Goal: Navigation & Orientation: Find specific page/section

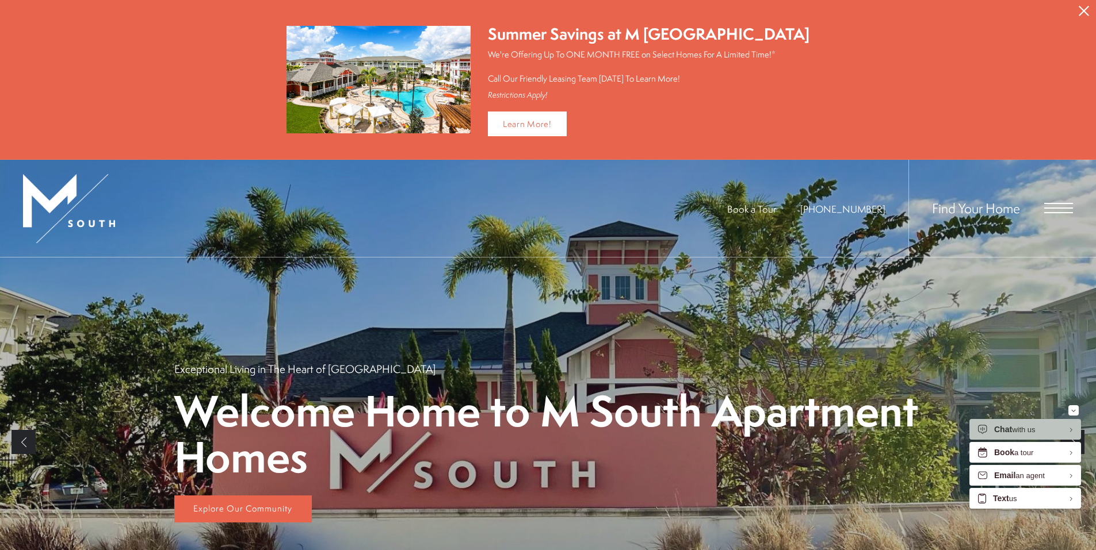
click at [1082, 21] on button "Proceed To Website" at bounding box center [1083, 11] width 24 height 22
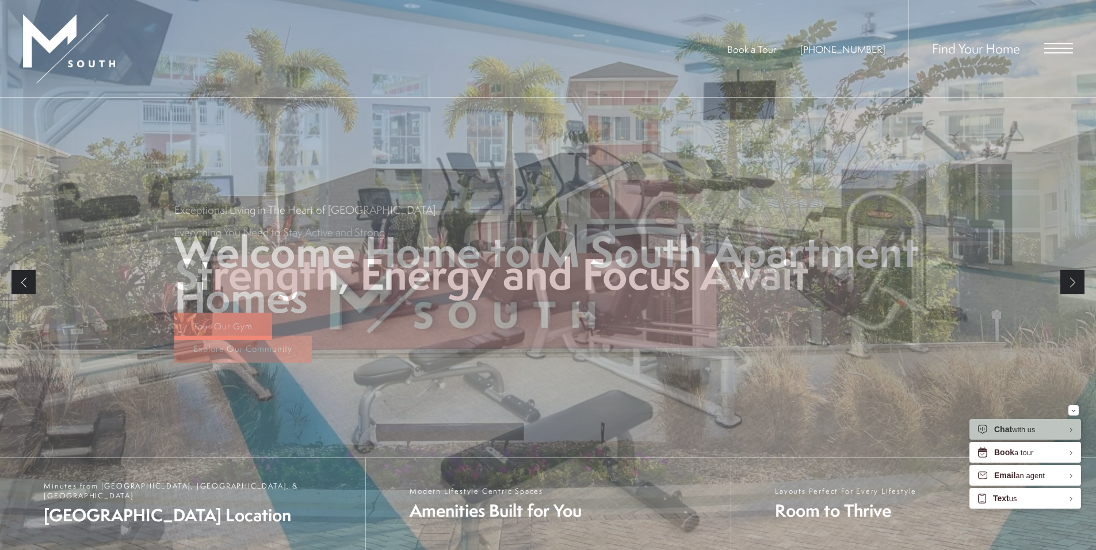
click at [1062, 53] on span "Open Menu" at bounding box center [1058, 52] width 29 height 1
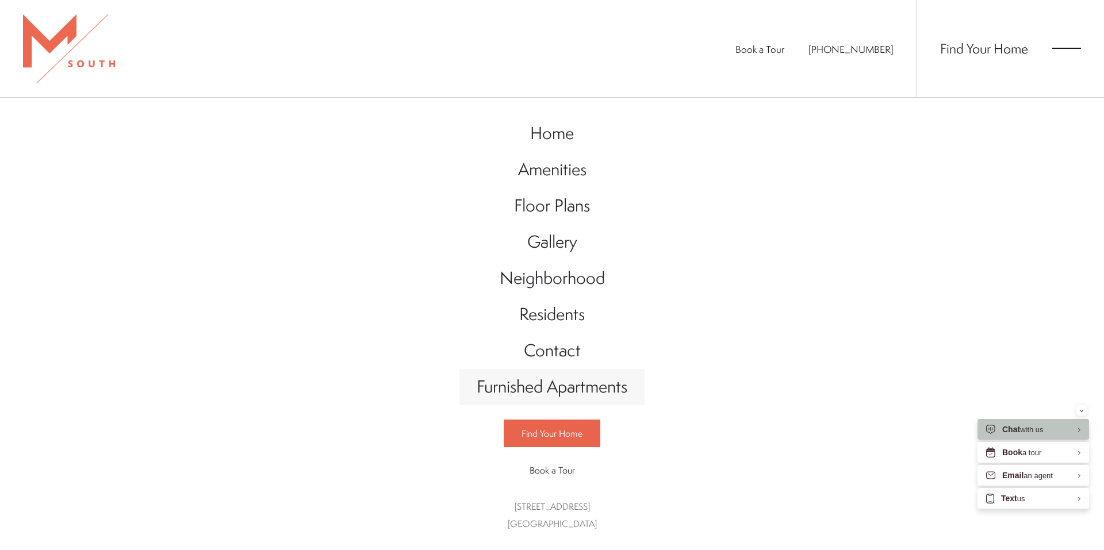
click at [625, 398] on span "Furnished Apartments" at bounding box center [552, 387] width 151 height 24
click at [584, 216] on span "Floor Plans" at bounding box center [552, 206] width 76 height 24
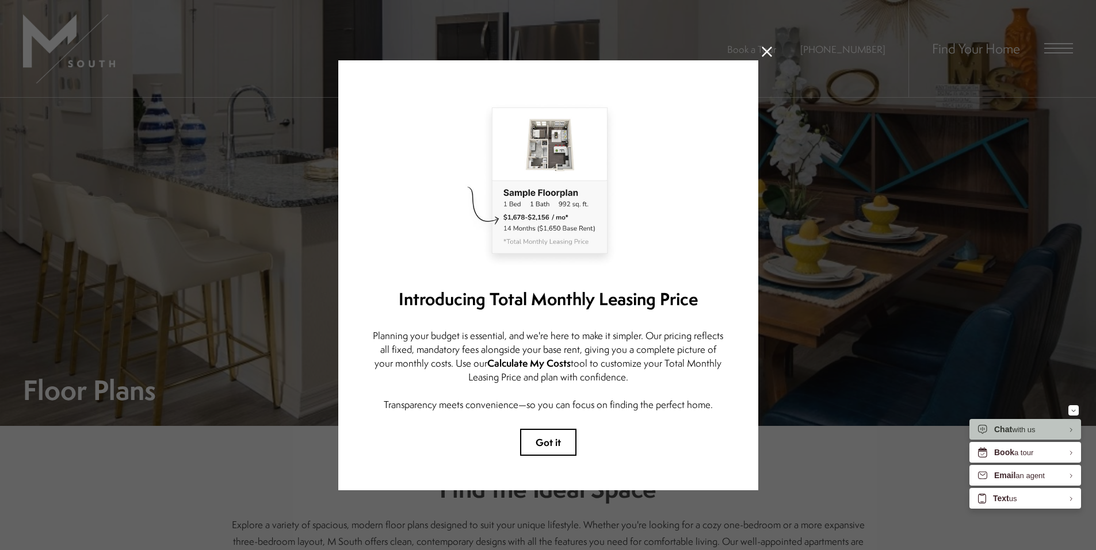
click at [766, 48] on icon at bounding box center [766, 52] width 10 height 10
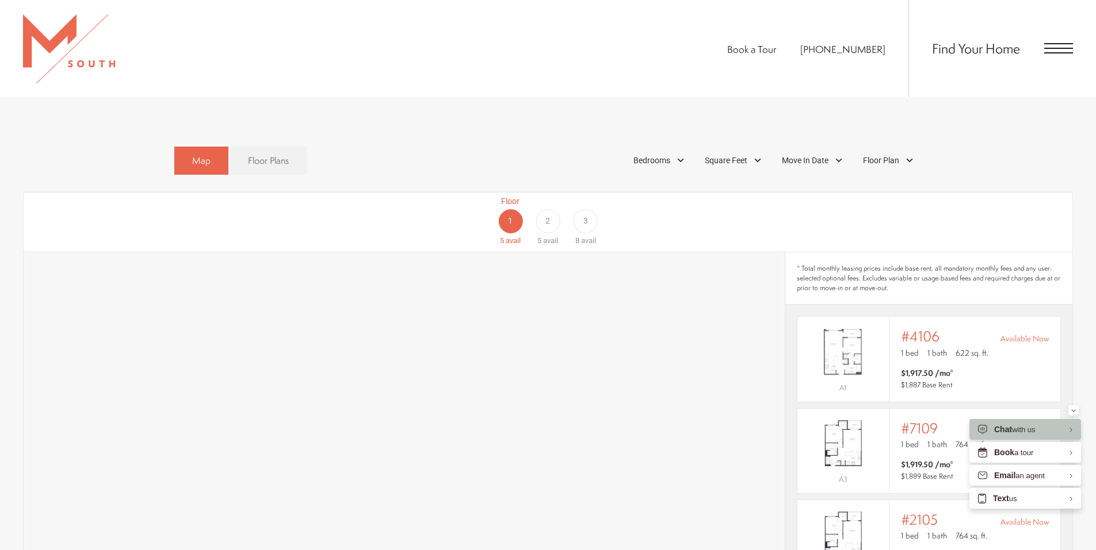
scroll to position [722, 0]
click at [1072, 48] on span "Open Menu" at bounding box center [1058, 48] width 29 height 1
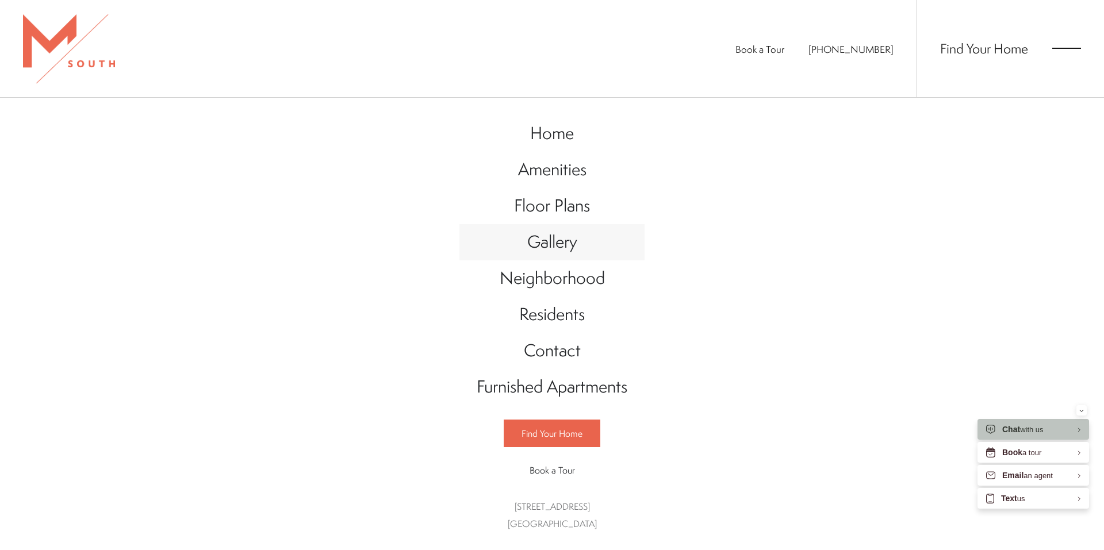
click at [568, 250] on span "Gallery" at bounding box center [552, 242] width 50 height 24
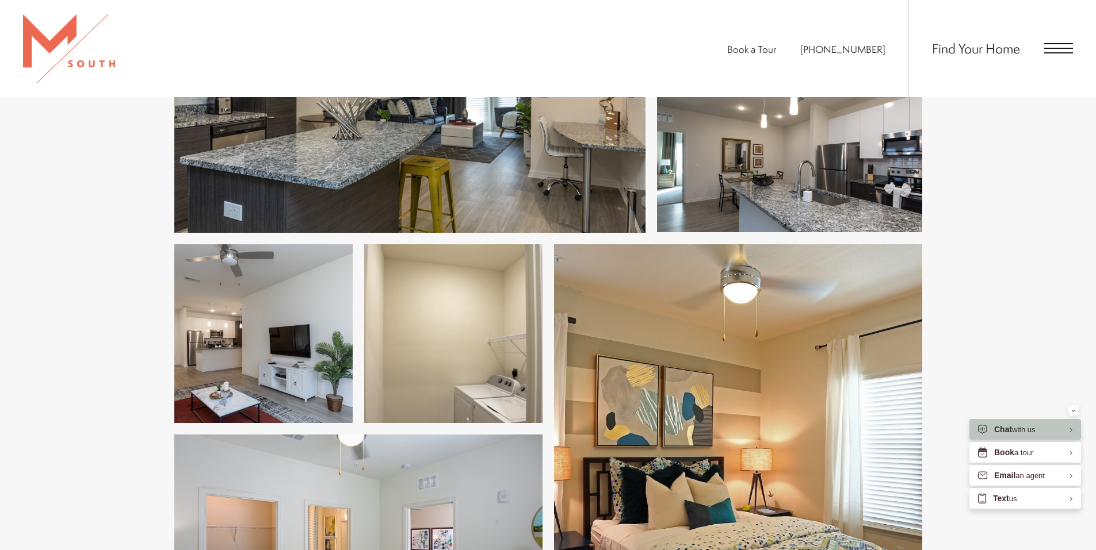
scroll to position [663, 0]
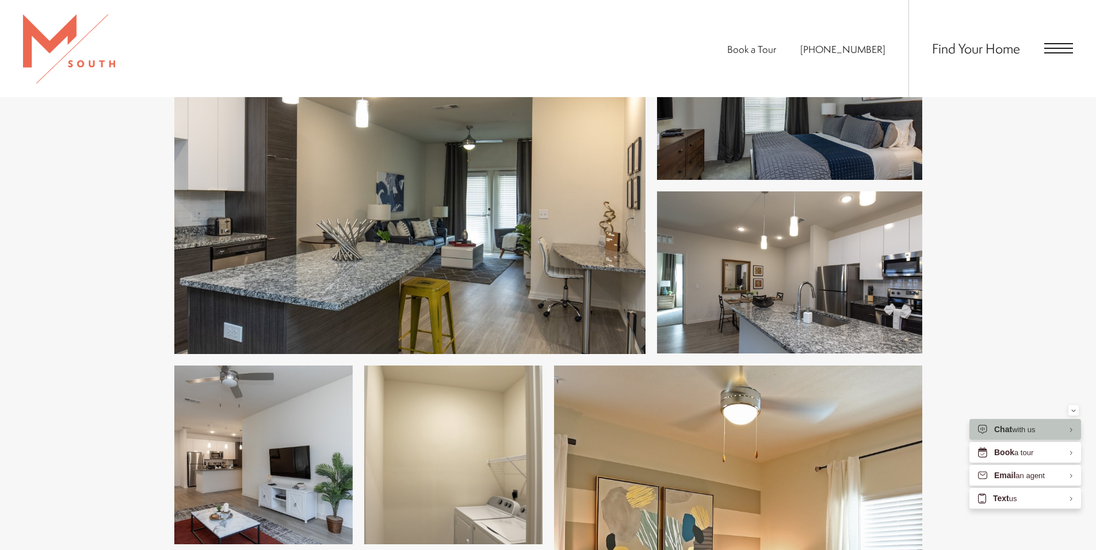
click at [698, 415] on img at bounding box center [738, 550] width 368 height 368
